Goal: Transaction & Acquisition: Obtain resource

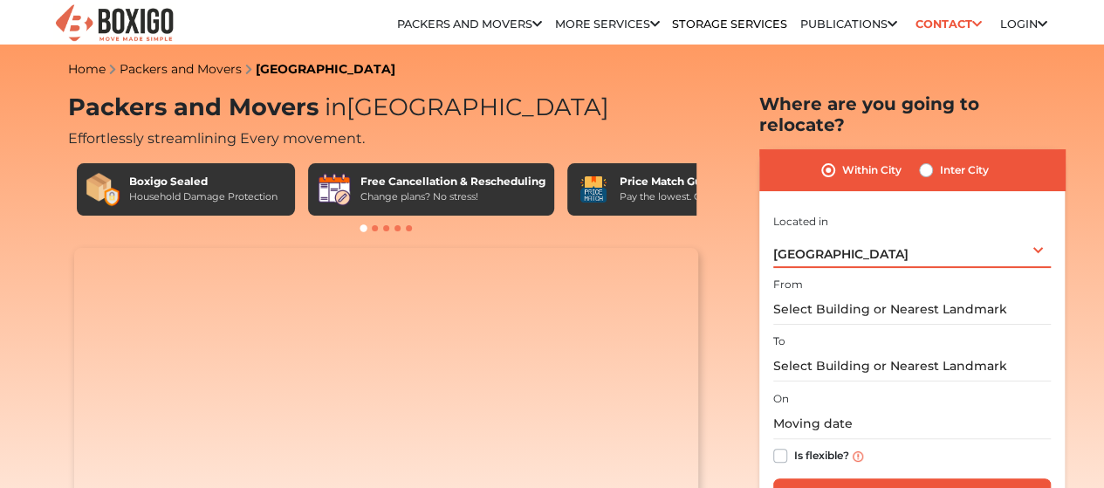
click at [911, 237] on div "Bengaluru Select City Bangalore Bengaluru Bhopal Bhubaneswar Chennai Coimbatore…" at bounding box center [913, 249] width 278 height 37
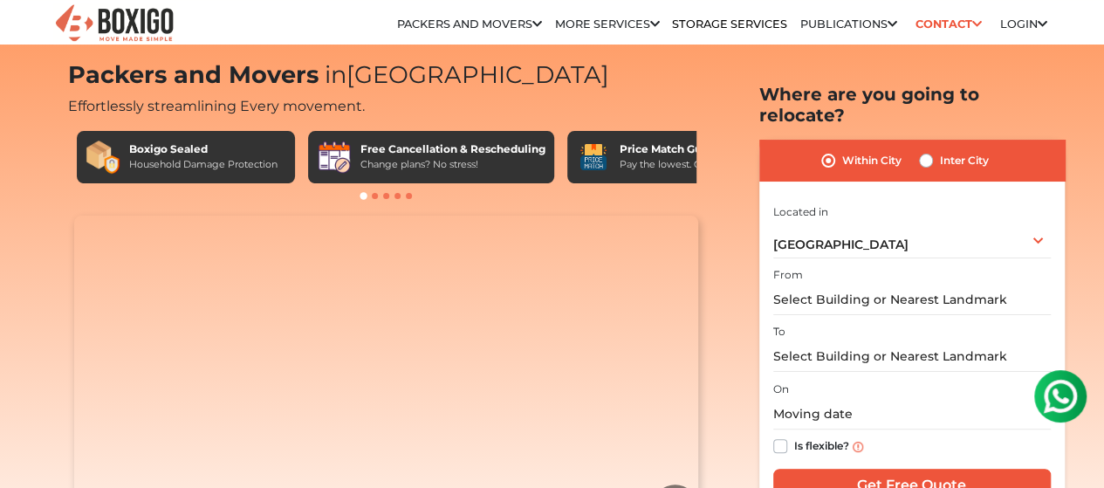
scroll to position [35, 0]
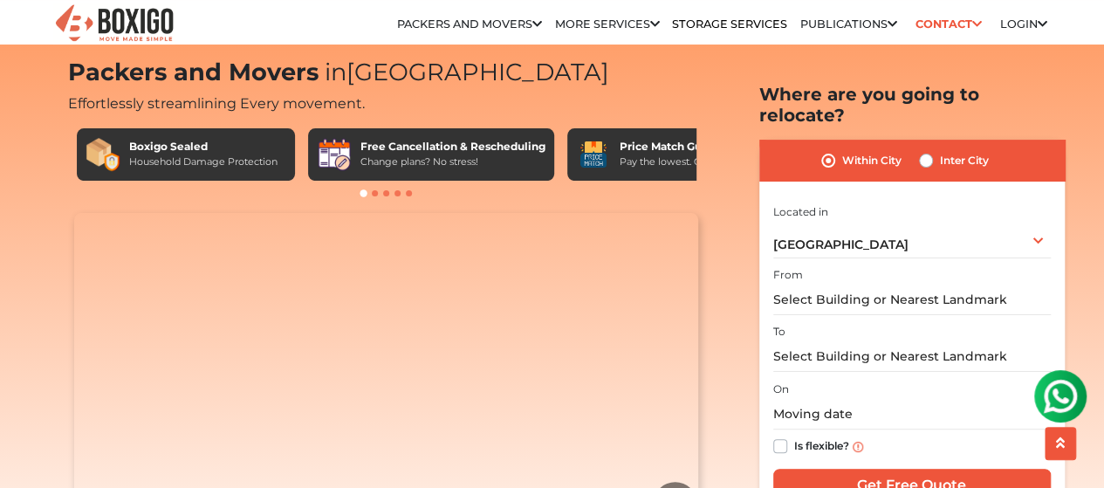
click at [940, 150] on label "Inter City" at bounding box center [964, 160] width 49 height 21
click at [925, 150] on input "Inter City" at bounding box center [926, 158] width 14 height 17
radio input "true"
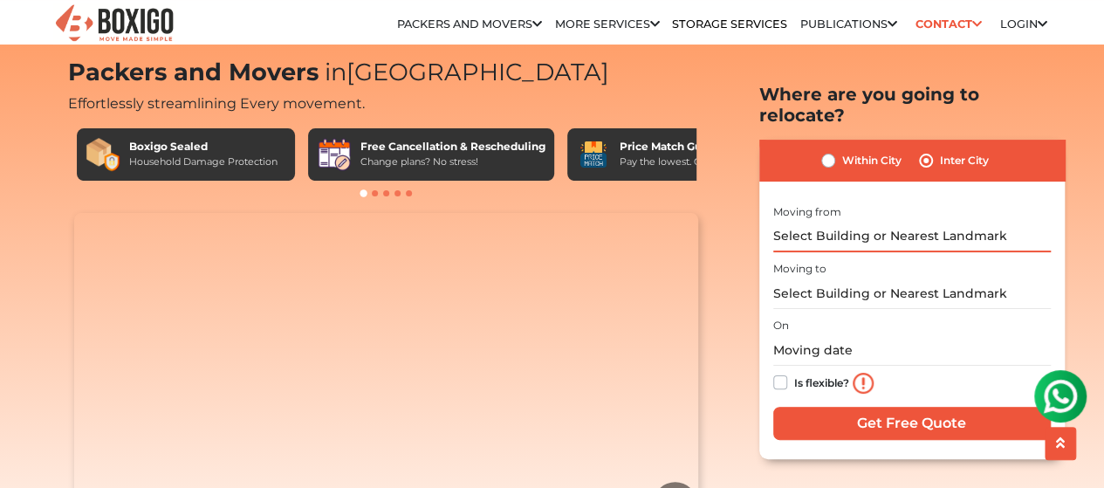
click at [856, 221] on input "text" at bounding box center [913, 236] width 278 height 31
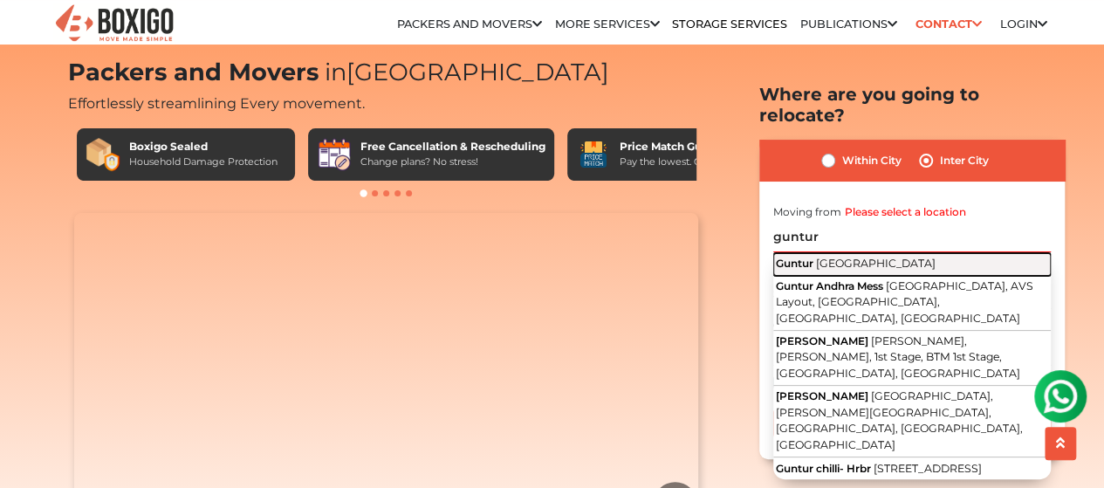
click at [878, 256] on span "[GEOGRAPHIC_DATA]" at bounding box center [876, 262] width 120 height 13
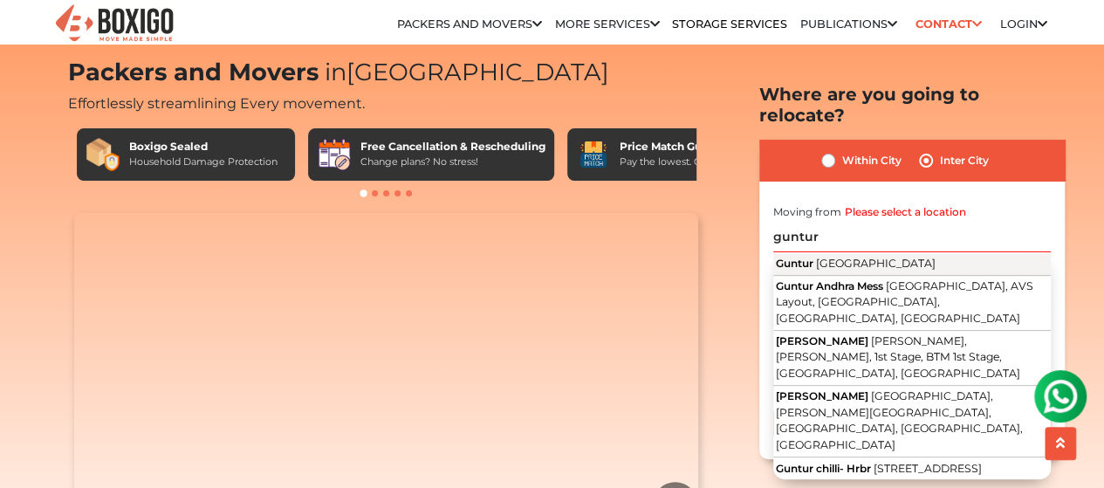
type input "[GEOGRAPHIC_DATA], [GEOGRAPHIC_DATA]"
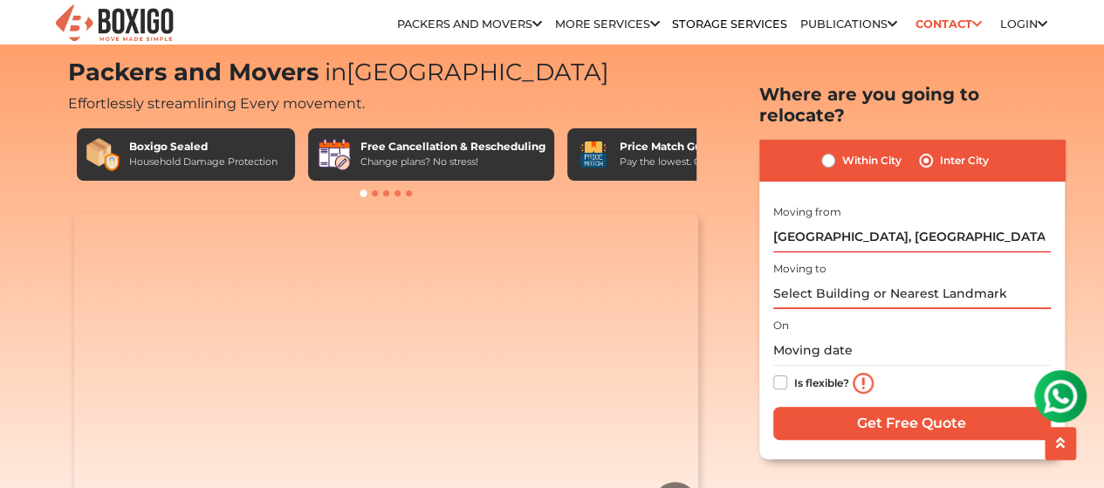
click at [848, 279] on input "text" at bounding box center [913, 294] width 278 height 31
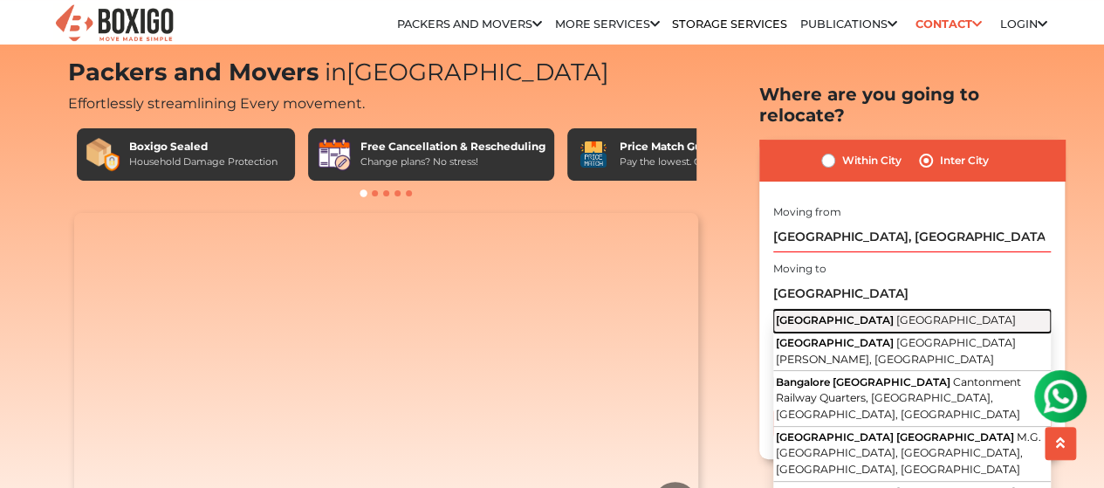
click at [897, 313] on span "[GEOGRAPHIC_DATA]" at bounding box center [957, 319] width 120 height 13
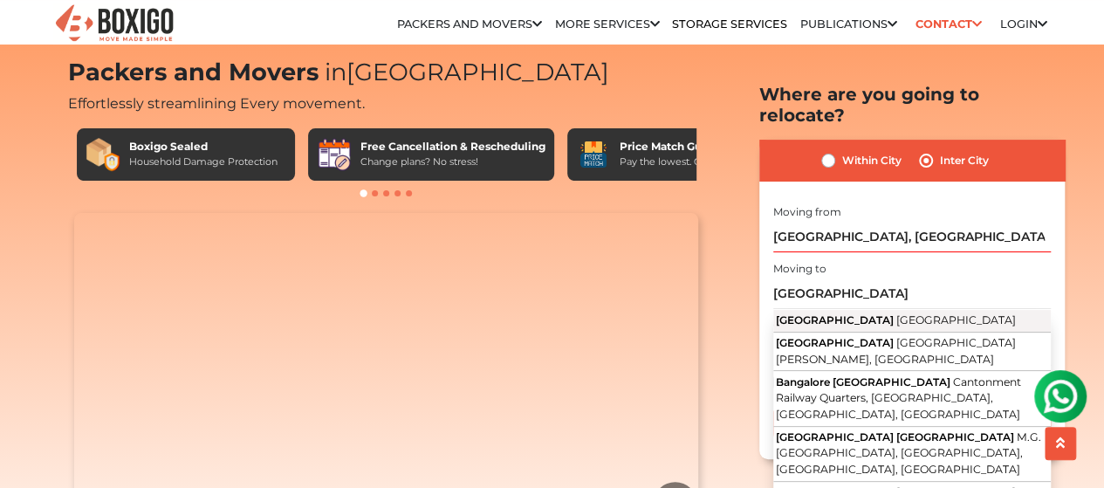
type input "[GEOGRAPHIC_DATA], [GEOGRAPHIC_DATA]"
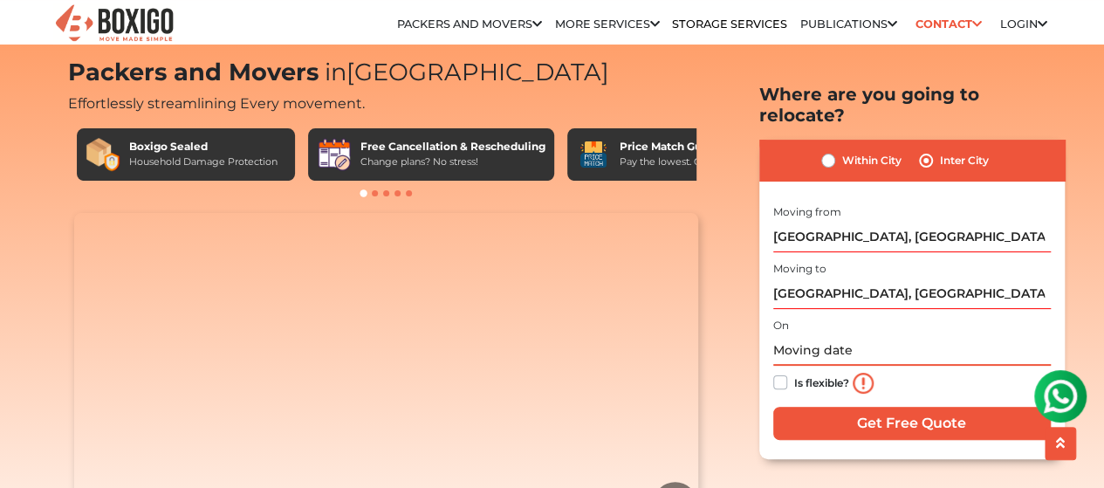
click at [891, 335] on input "text" at bounding box center [913, 350] width 278 height 31
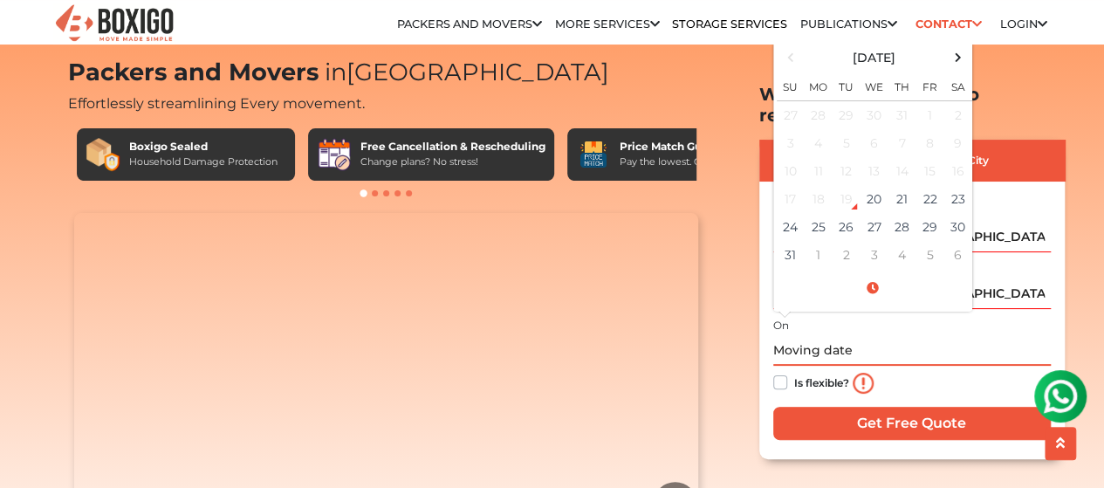
scroll to position [0, 0]
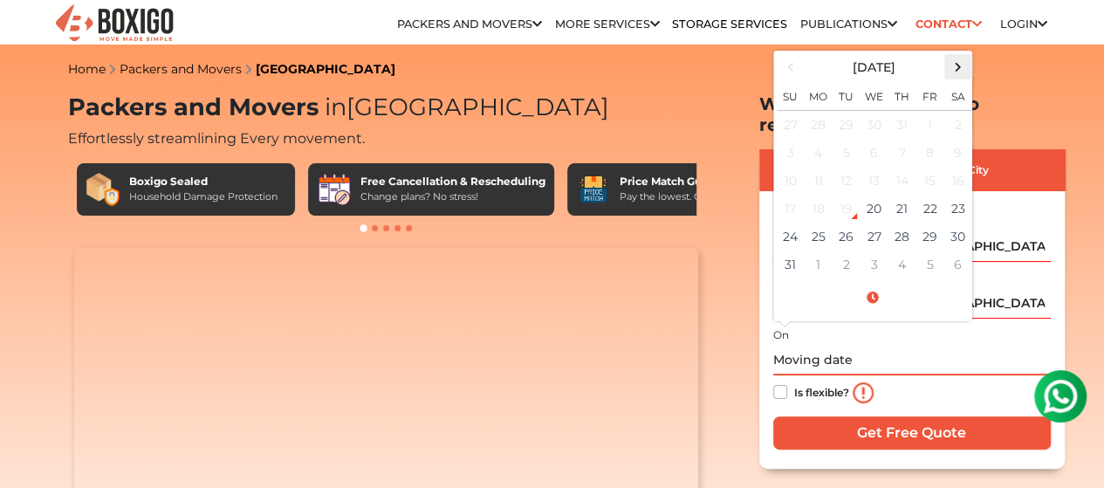
click at [964, 55] on span at bounding box center [958, 67] width 24 height 24
click at [826, 139] on td "8" at bounding box center [819, 153] width 28 height 28
type input "09/08/2025 12:00 AM"
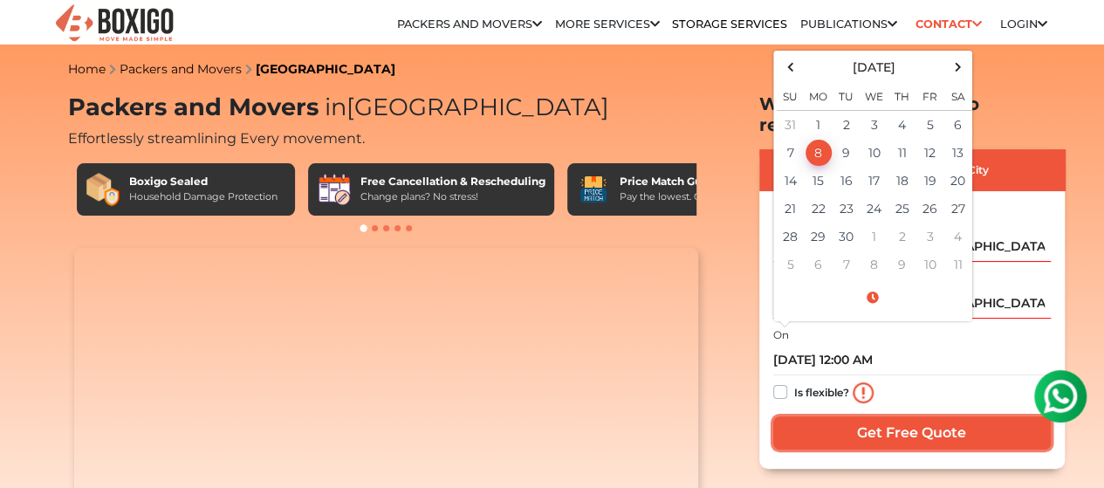
click at [902, 418] on input "Get Free Quote" at bounding box center [913, 432] width 278 height 33
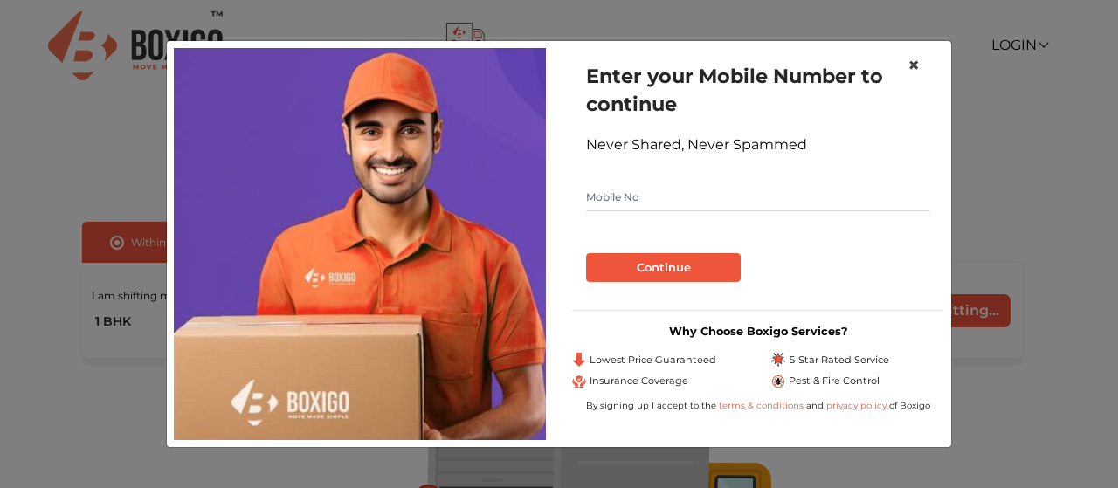
click at [917, 68] on span "×" at bounding box center [913, 64] width 12 height 25
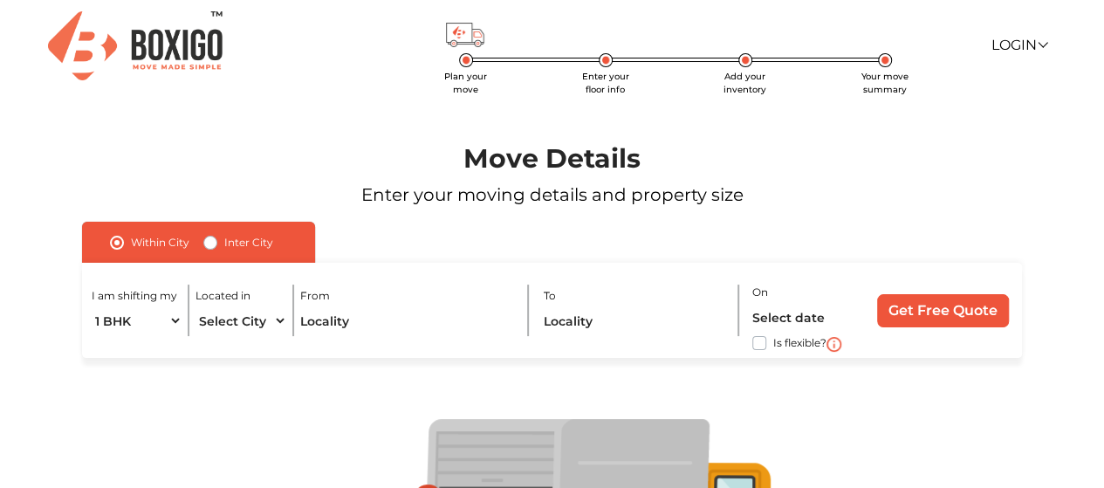
click at [0, 337] on section "Move Details Enter your moving details and property size Within [GEOGRAPHIC_DAT…" at bounding box center [552, 399] width 1104 height 615
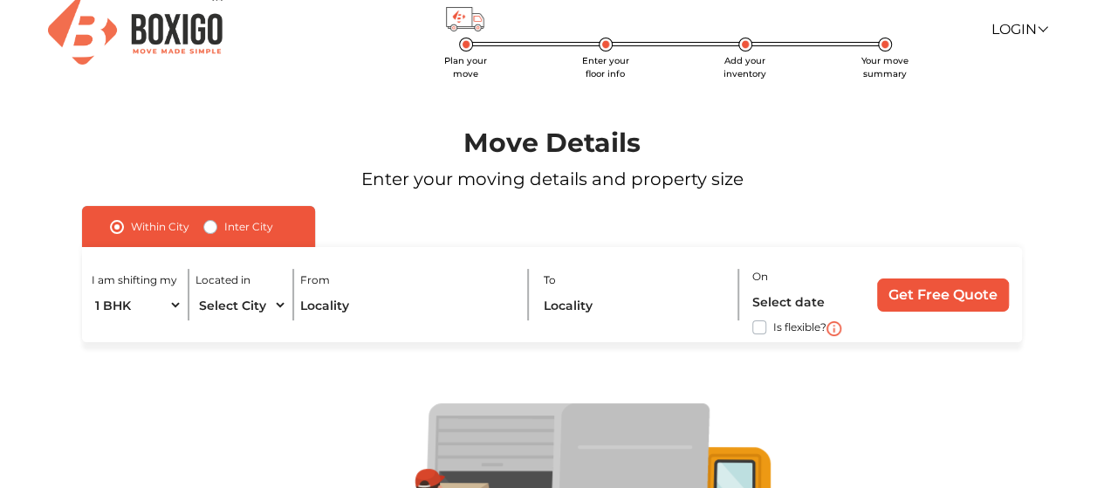
click at [0, 337] on section "Move Details Enter your moving details and property size Within [GEOGRAPHIC_DAT…" at bounding box center [552, 383] width 1104 height 615
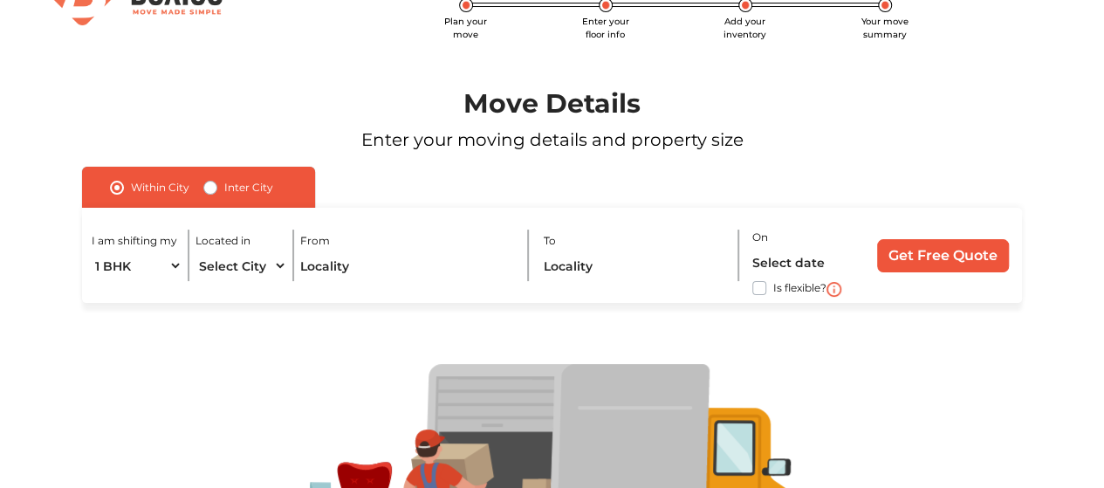
scroll to position [70, 0]
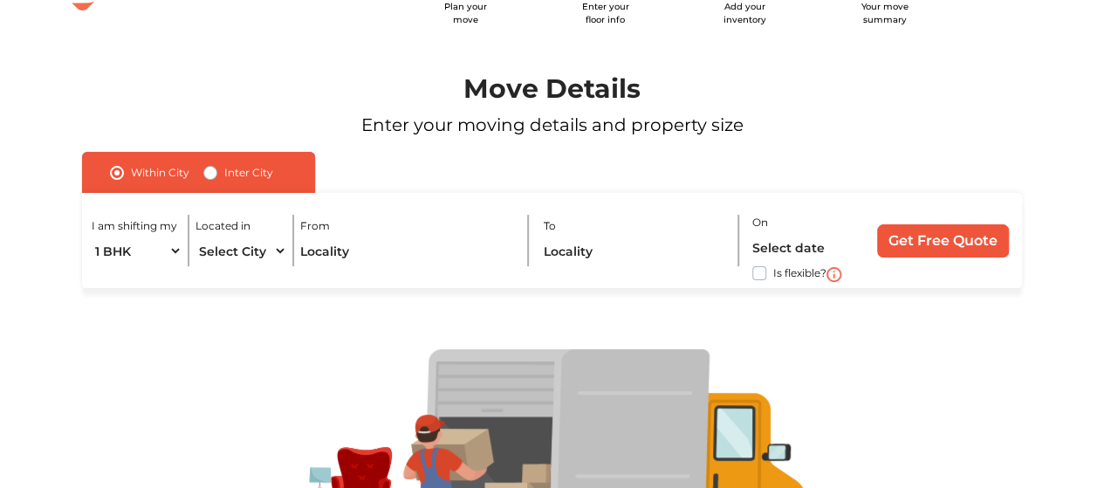
click at [98, 301] on div at bounding box center [552, 467] width 1042 height 358
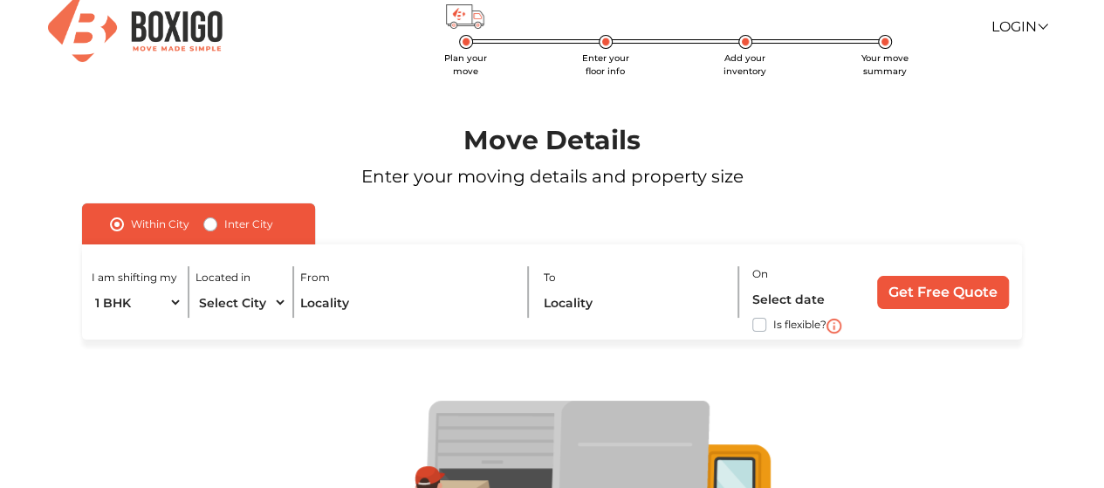
scroll to position [0, 0]
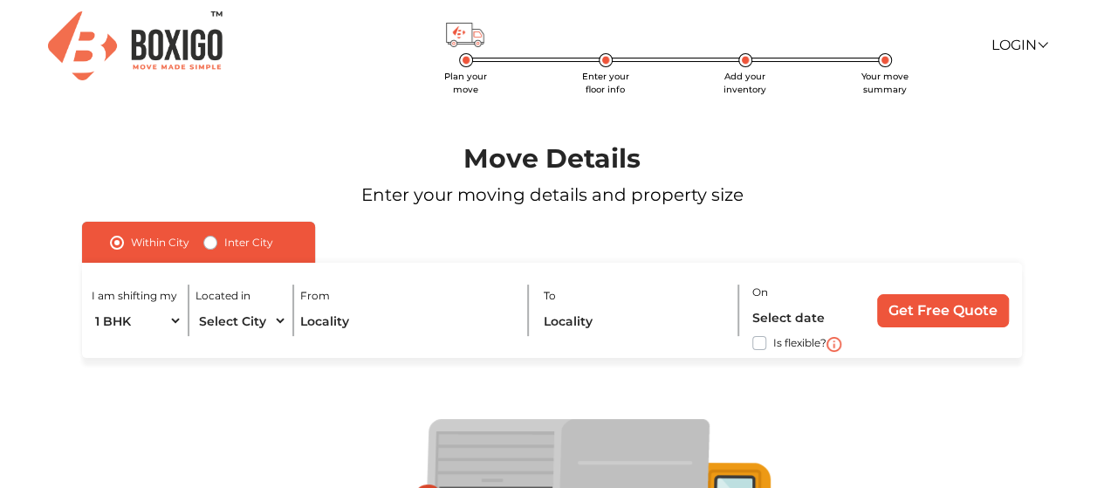
click at [224, 241] on label "Inter City" at bounding box center [248, 242] width 49 height 21
click at [206, 241] on input "Inter City" at bounding box center [210, 240] width 14 height 17
radio input "true"
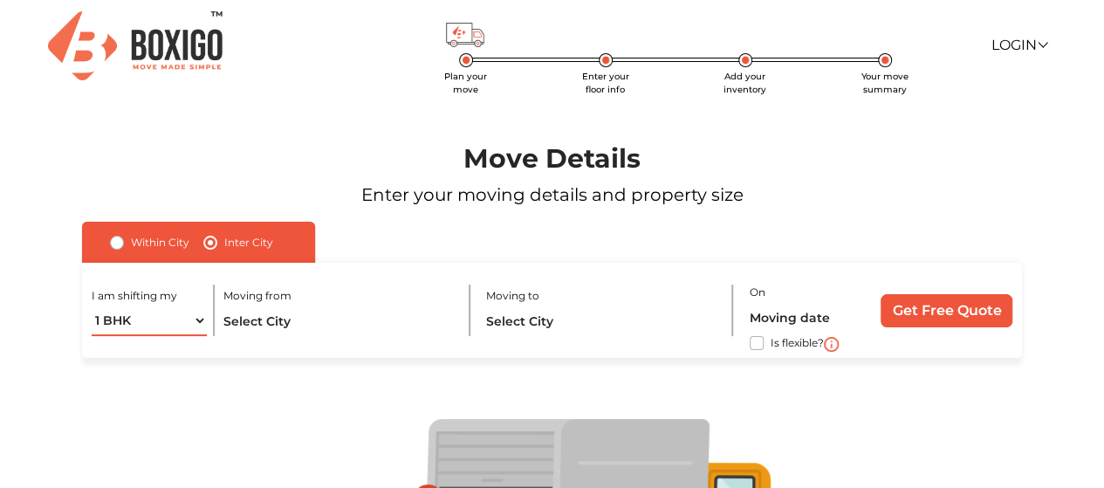
click at [173, 325] on select "1 BHK 2 BHK 3 BHK 3 + BHK FEW ITEMS" at bounding box center [149, 321] width 115 height 31
click at [282, 317] on input "text" at bounding box center [339, 321] width 232 height 31
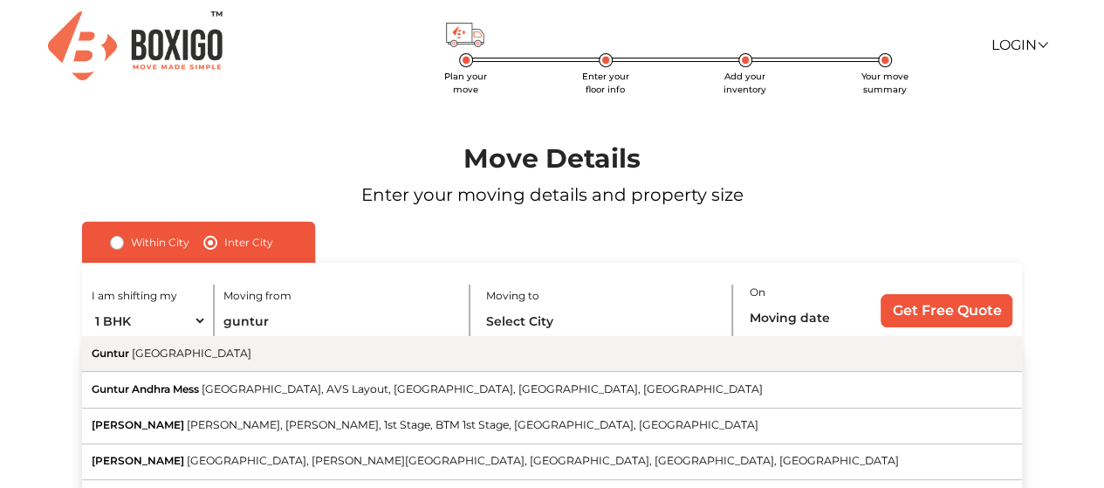
click at [297, 357] on button "Guntur [GEOGRAPHIC_DATA]" at bounding box center [552, 354] width 940 height 36
type input "[GEOGRAPHIC_DATA], [GEOGRAPHIC_DATA]"
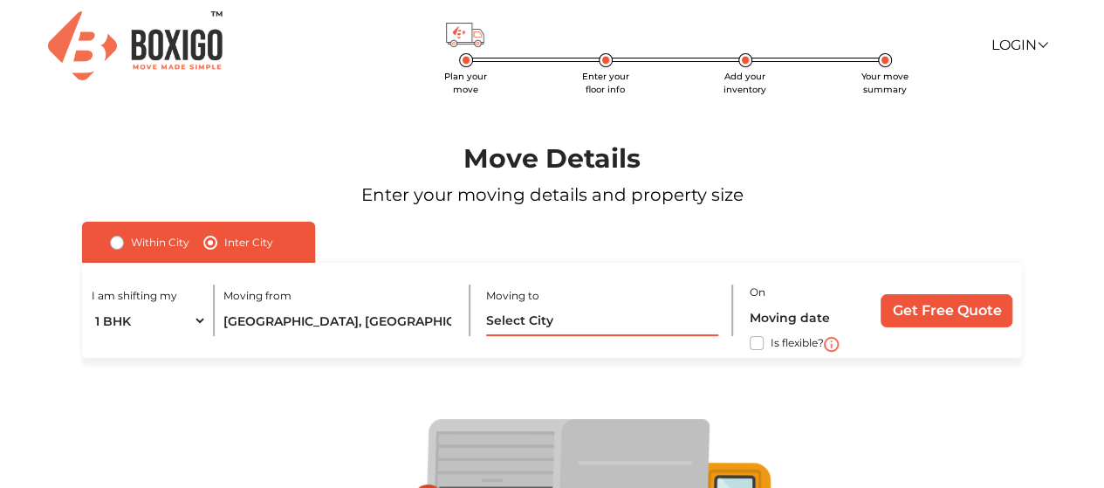
click at [543, 331] on input "text" at bounding box center [602, 321] width 232 height 31
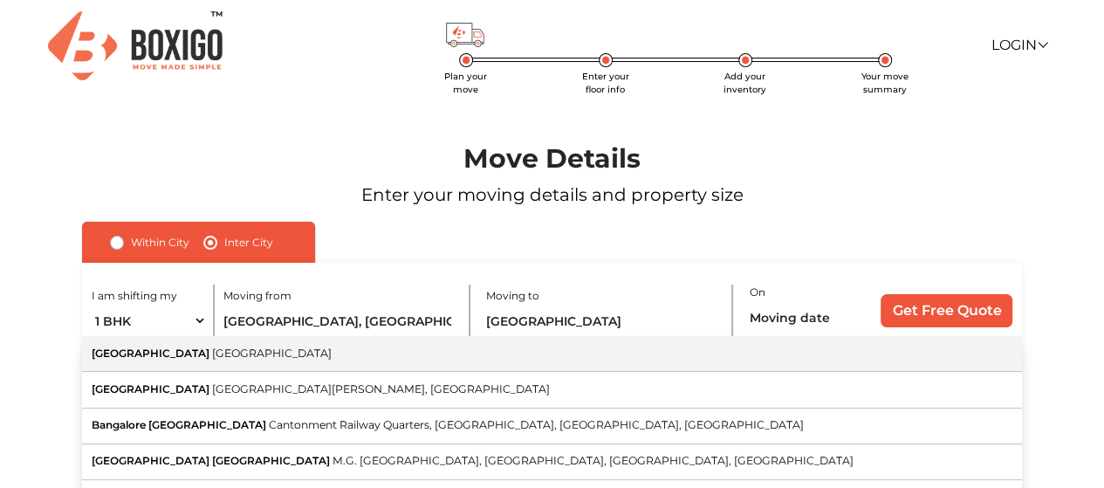
click at [423, 359] on button "[GEOGRAPHIC_DATA] [GEOGRAPHIC_DATA]" at bounding box center [552, 354] width 940 height 36
type input "[GEOGRAPHIC_DATA], [GEOGRAPHIC_DATA]"
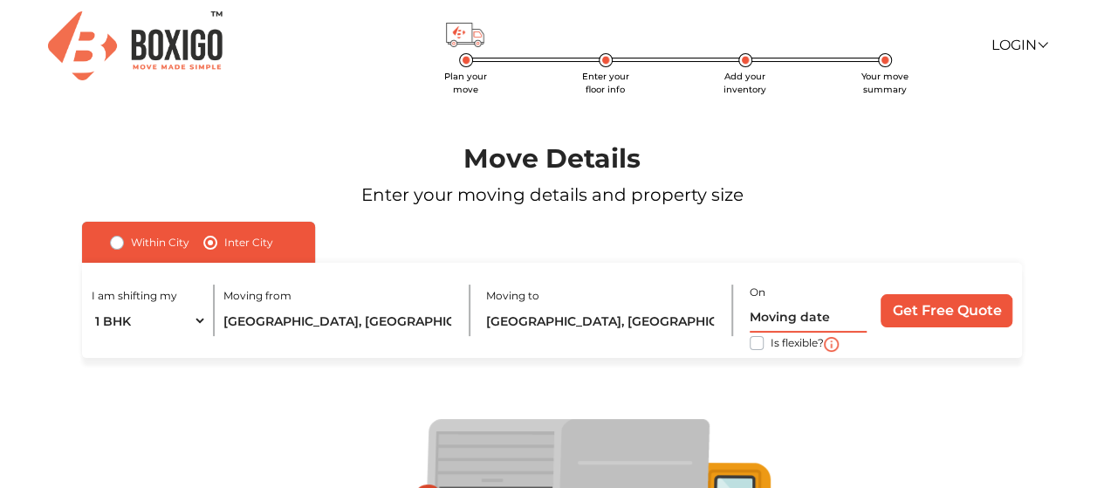
click at [807, 312] on input "text" at bounding box center [808, 317] width 117 height 31
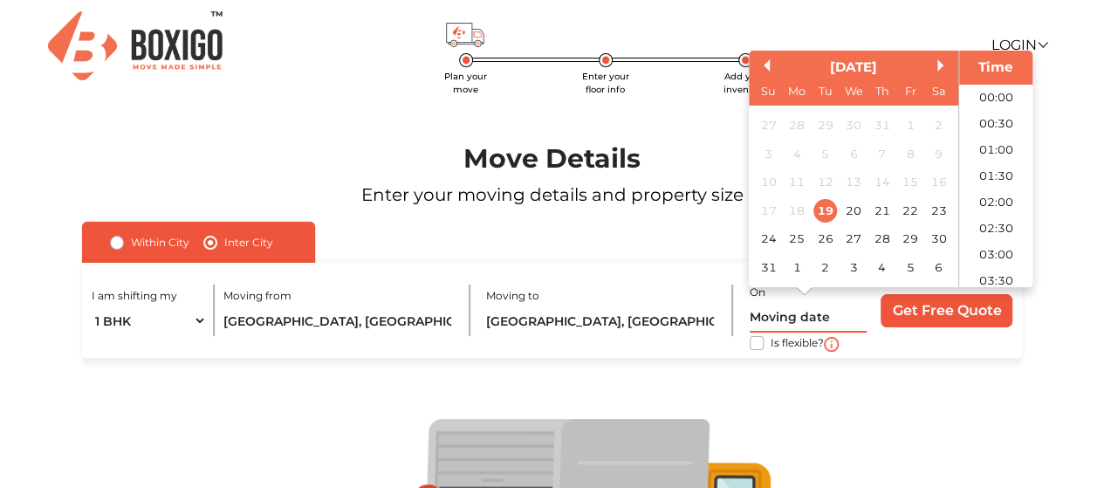
scroll to position [567, 0]
click at [934, 72] on div "[DATE]" at bounding box center [854, 68] width 210 height 20
click at [941, 66] on button "Next Month" at bounding box center [944, 65] width 12 height 12
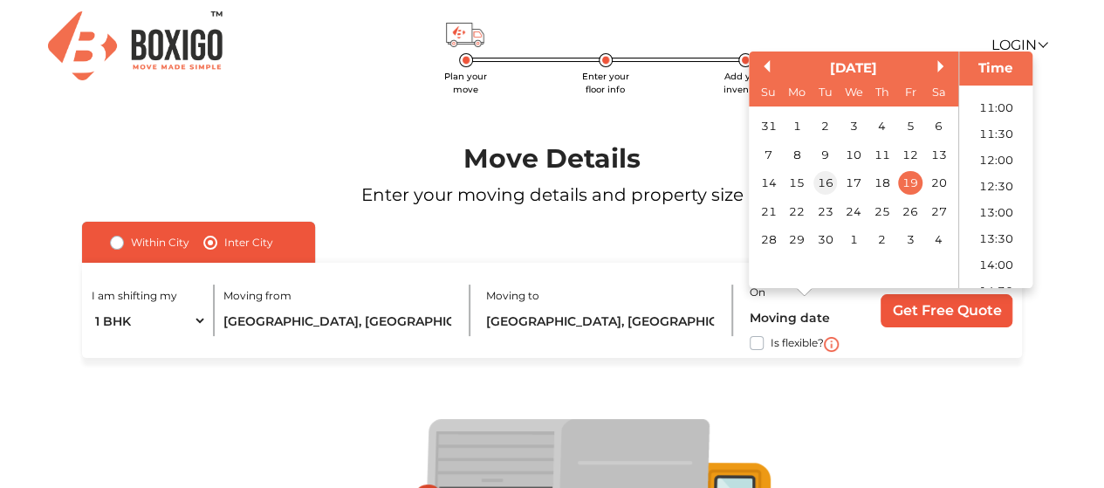
click at [826, 176] on div "16" at bounding box center [826, 184] width 24 height 24
type input "[DATE] 12:00 AM"
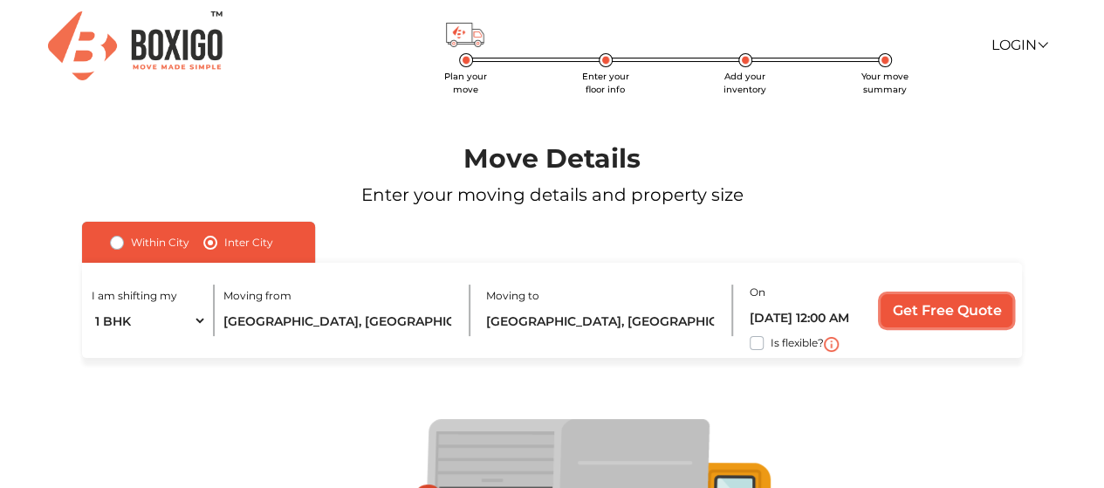
click at [933, 322] on input "Get Free Quote" at bounding box center [947, 310] width 132 height 33
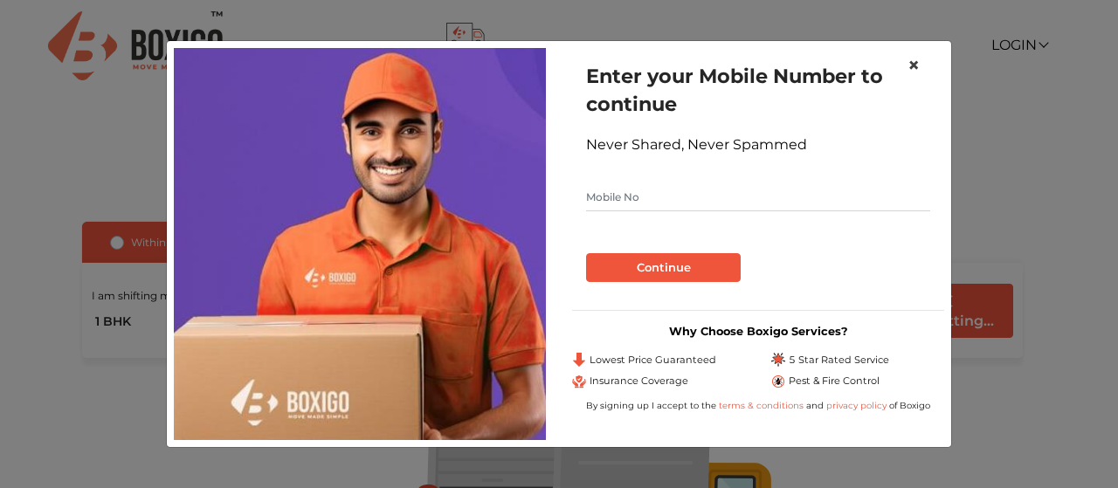
click at [922, 66] on button "×" at bounding box center [913, 65] width 40 height 49
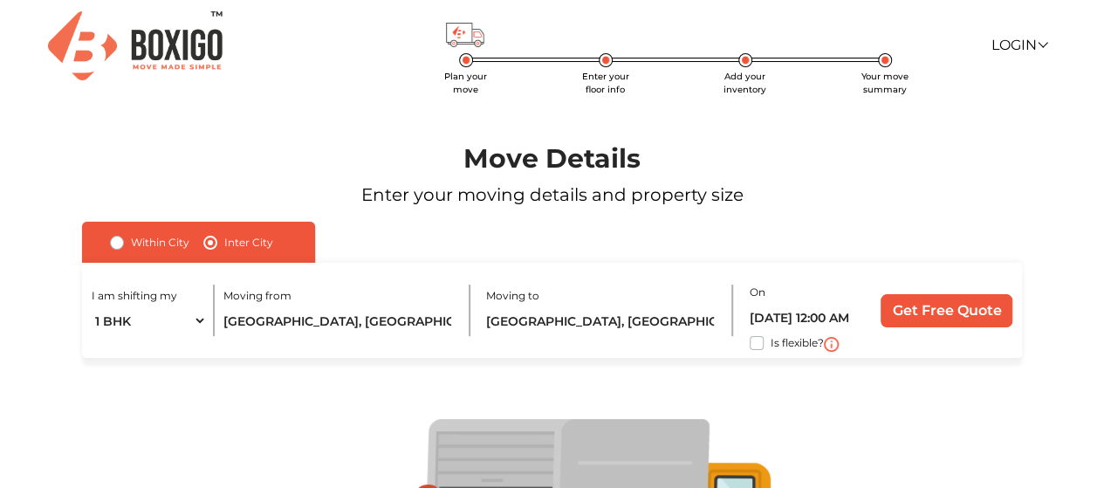
scroll to position [227, 0]
